Goal: Task Accomplishment & Management: Manage account settings

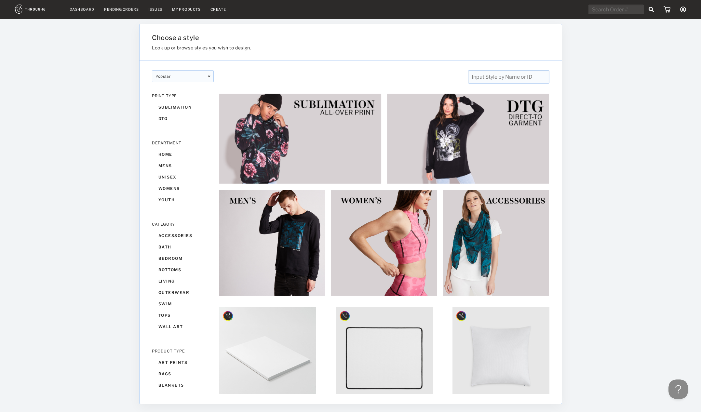
click at [89, 12] on nav "Dashboard Pending Orders Issues My Products Create My Account Create New Brand …" at bounding box center [350, 10] width 671 height 10
click at [83, 7] on link "Dashboard" at bounding box center [82, 9] width 25 height 5
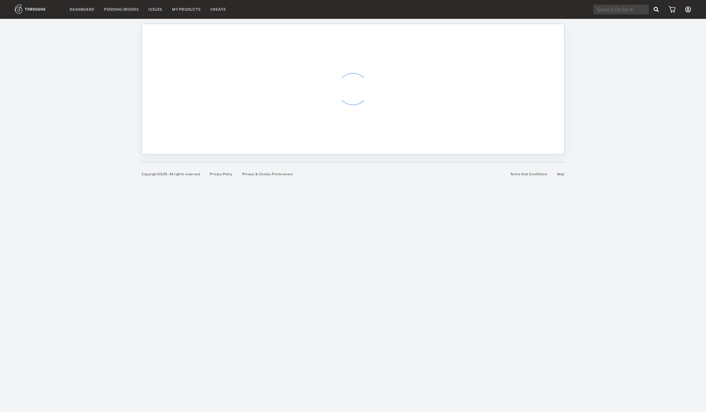
select select "8"
select select "2025"
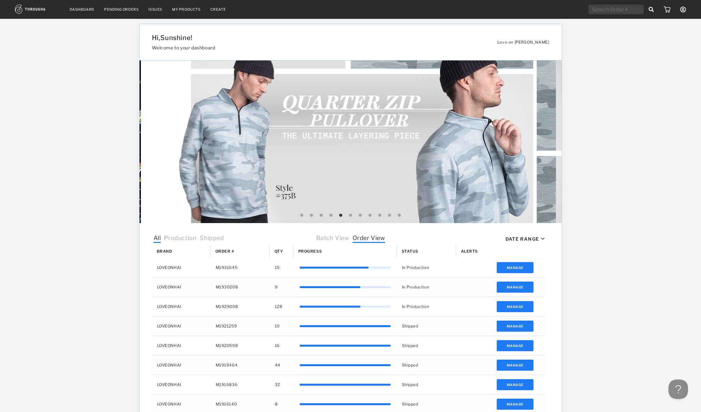
click at [177, 7] on link "My Products" at bounding box center [186, 9] width 29 height 5
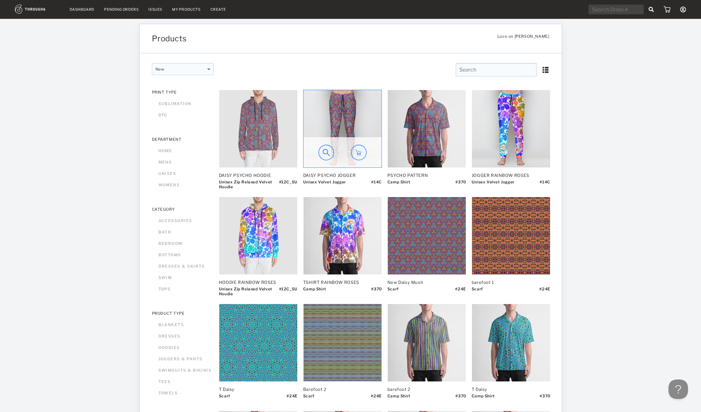
click at [351, 117] on img at bounding box center [343, 128] width 78 height 77
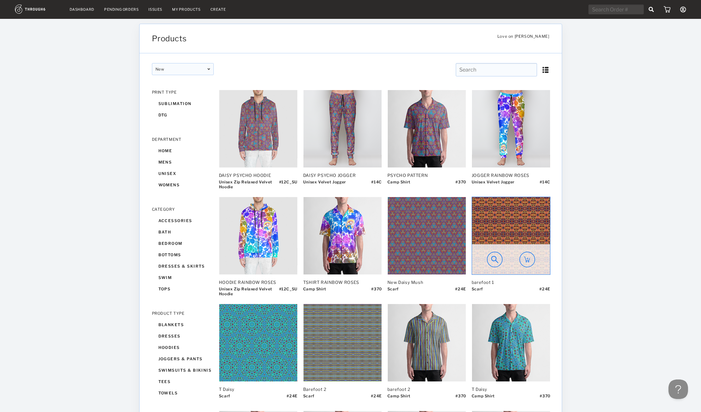
click at [508, 229] on img at bounding box center [511, 235] width 78 height 77
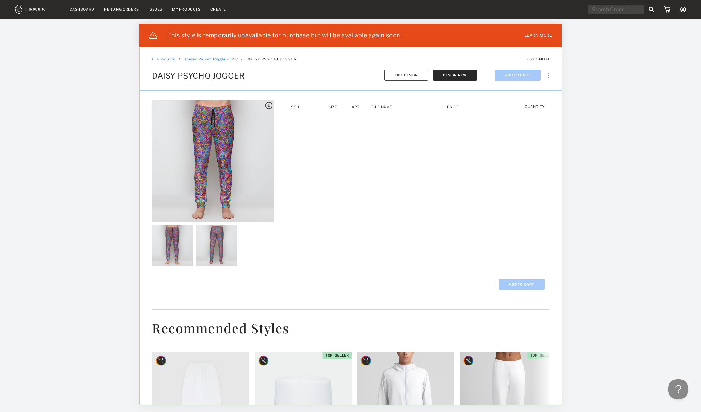
click at [351, 117] on div "SKU Size Art File Name Price Quantity" at bounding box center [417, 187] width 268 height 173
